Goal: Transaction & Acquisition: Purchase product/service

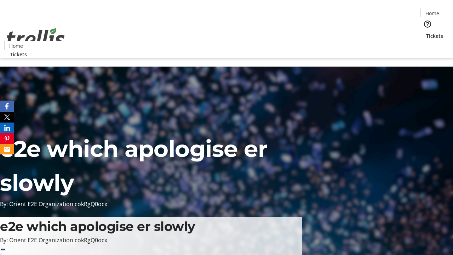
click at [427, 32] on span "Tickets" at bounding box center [435, 35] width 17 height 7
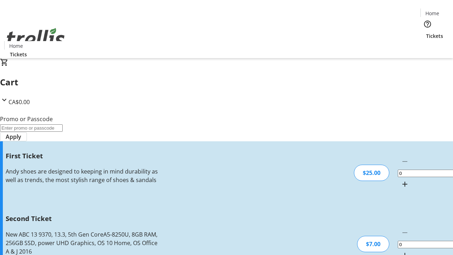
click at [401, 180] on mat-icon "Increment by one" at bounding box center [405, 184] width 9 height 9
type input "1"
click at [401, 251] on mat-icon "Increment by one" at bounding box center [405, 255] width 9 height 9
type input "2"
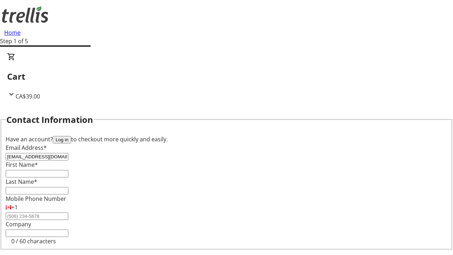
type input "[EMAIL_ADDRESS][DOMAIN_NAME]"
type input "Santa"
type input "[PERSON_NAME]"
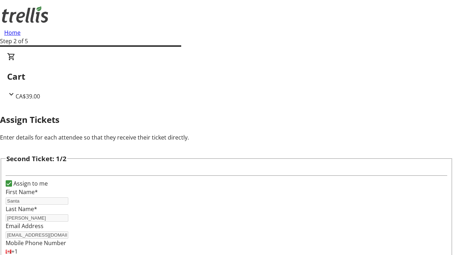
type input "Kaleb"
type input "[PERSON_NAME]"
type input "[EMAIL_ADDRESS][DOMAIN_NAME]"
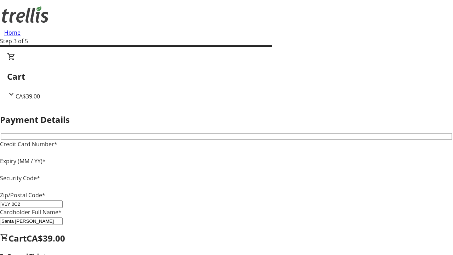
type input "V1Y 0C2"
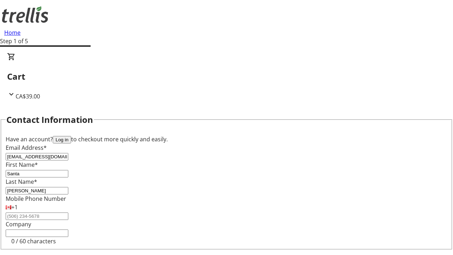
type input "[EMAIL_ADDRESS][DOMAIN_NAME]"
type input "Oma"
type input "[PERSON_NAME]"
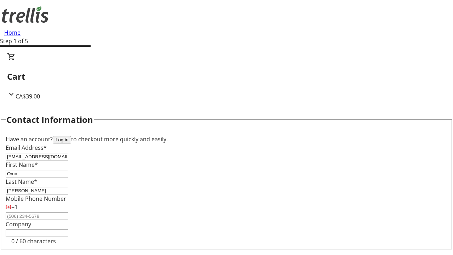
scroll to position [83, 0]
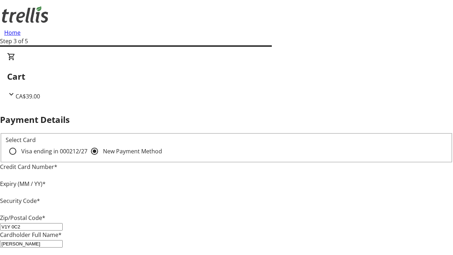
type input "V1Y 0C2"
